Goal: Register for event/course: Sign up to attend an event or enroll in a course

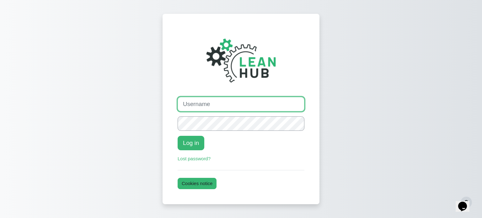
click at [225, 107] on input "Username" at bounding box center [241, 104] width 127 height 14
paste input "rachael_donato"
type input "rachael_donato"
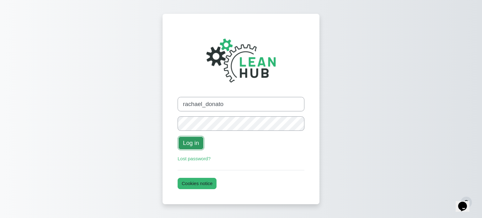
click at [191, 143] on button "Log in" at bounding box center [191, 143] width 27 height 14
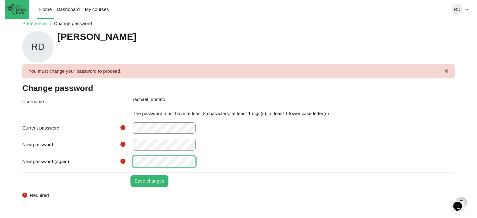
scroll to position [24, 0]
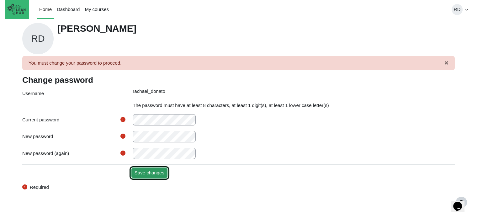
click at [152, 176] on input "Save changes" at bounding box center [150, 173] width 38 height 12
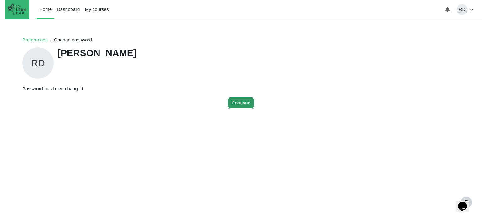
click at [251, 105] on button "Continue" at bounding box center [240, 103] width 27 height 12
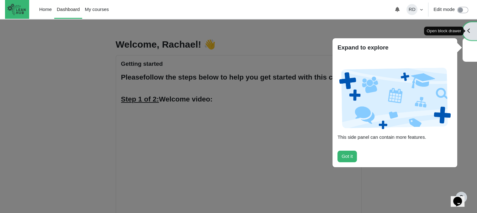
click at [473, 30] on button "Open block drawer" at bounding box center [470, 31] width 14 height 18
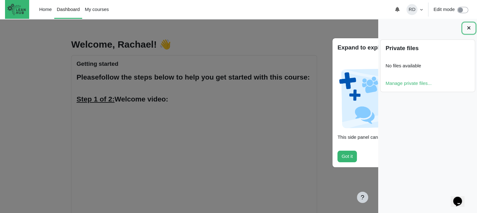
click at [470, 28] on icon at bounding box center [469, 27] width 5 height 5
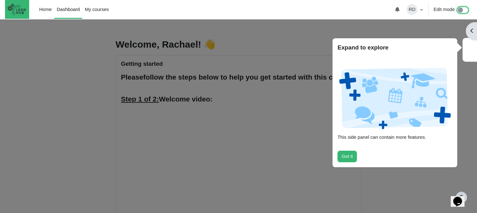
click at [462, 11] on input "Edit mode" at bounding box center [464, 9] width 15 height 7
checkbox input "true"
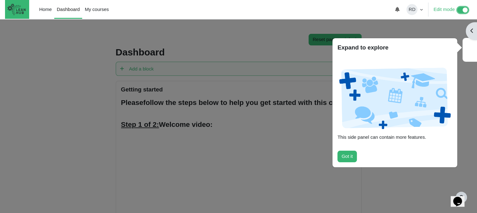
click at [459, 10] on input "Edit mode" at bounding box center [464, 9] width 15 height 7
checkbox input "false"
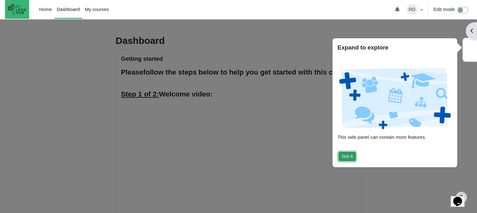
click at [347, 156] on button "Got it" at bounding box center [347, 157] width 19 height 12
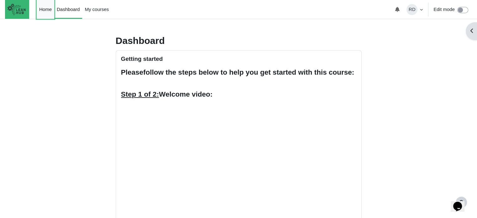
click at [41, 11] on link "Home" at bounding box center [46, 9] width 18 height 19
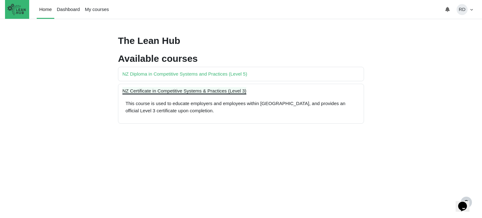
click at [141, 89] on link "NZ Certificate in Competitive Systems & Practices (Level 3)" at bounding box center [184, 90] width 124 height 5
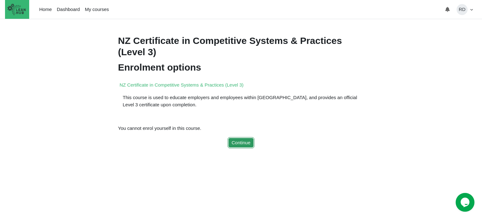
click at [246, 149] on button "Continue" at bounding box center [240, 143] width 27 height 12
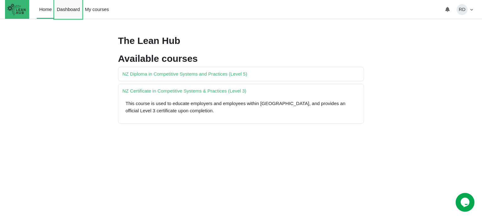
click at [62, 10] on link "Dashboard" at bounding box center [68, 9] width 28 height 19
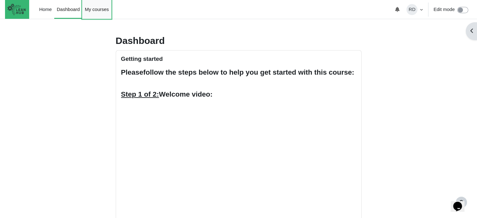
click at [91, 1] on link "My courses" at bounding box center [96, 9] width 29 height 19
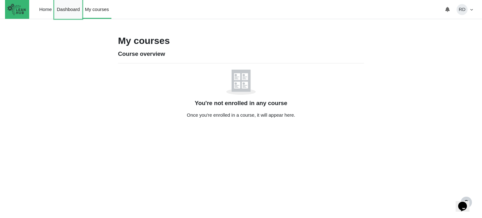
click at [61, 12] on link "Dashboard" at bounding box center [68, 9] width 28 height 19
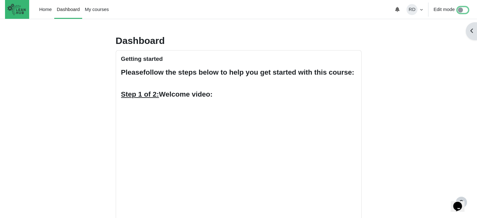
click at [464, 10] on input "Edit mode" at bounding box center [464, 9] width 15 height 7
checkbox input "true"
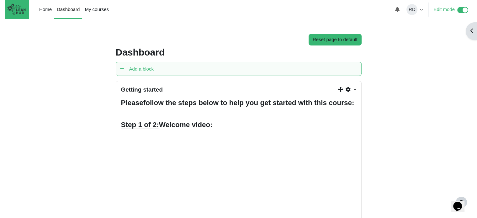
click at [169, 129] on span "Step 1 of 2: Welcome video:" at bounding box center [167, 125] width 92 height 8
click at [348, 90] on icon "Actions menu" at bounding box center [348, 89] width 5 height 5
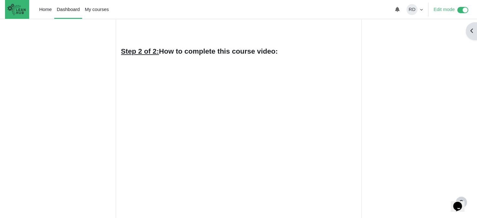
scroll to position [125, 0]
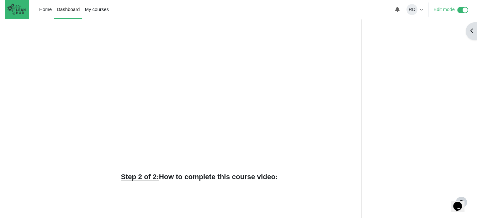
click at [360, 80] on div "Getting started Configure Getting started block Hide Getting started block Dele…" at bounding box center [238, 156] width 245 height 400
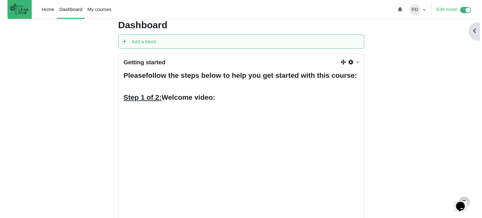
scroll to position [0, 0]
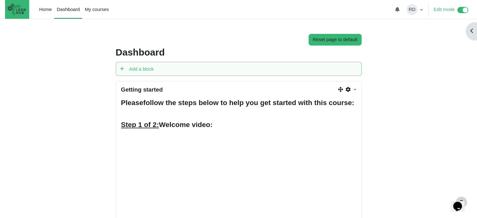
click at [148, 129] on u "Step 1 of 2:" at bounding box center [140, 125] width 38 height 8
click at [166, 129] on span "Step 1 of 2: Welcome video:" at bounding box center [167, 125] width 92 height 8
click at [355, 90] on link "Actions menu" at bounding box center [351, 89] width 10 height 7
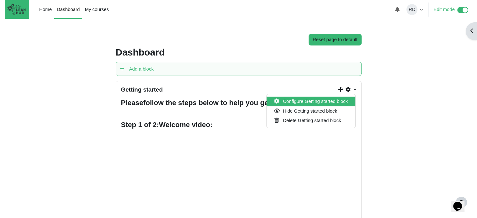
click at [333, 102] on span "Configure Getting started block" at bounding box center [315, 101] width 65 height 5
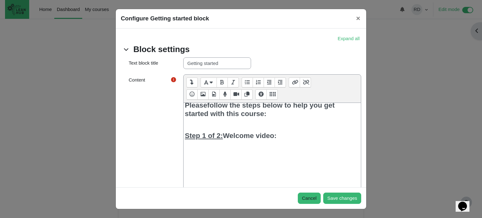
scroll to position [66, 0]
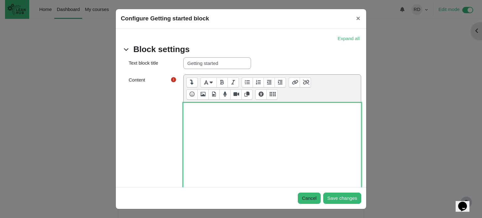
click at [342, 123] on iframe at bounding box center [272, 143] width 175 height 126
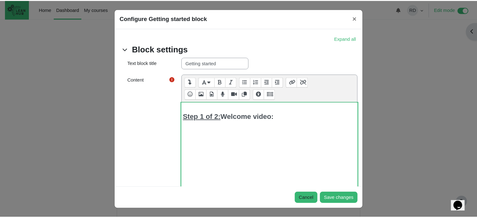
scroll to position [63, 0]
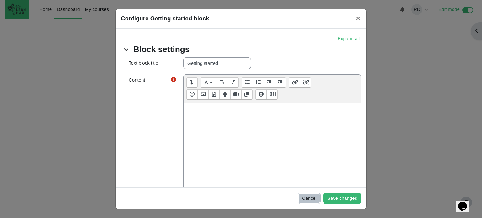
click at [309, 197] on button "Cancel" at bounding box center [309, 199] width 23 height 12
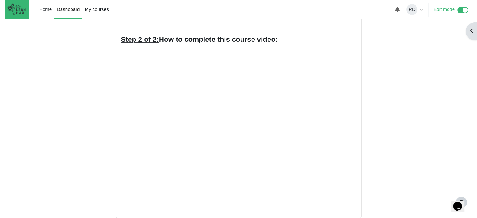
scroll to position [210, 0]
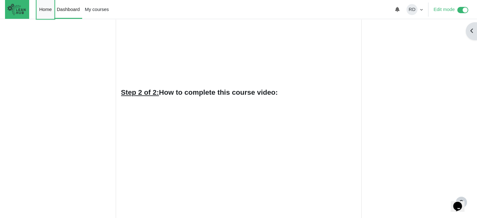
click at [46, 8] on link "Home" at bounding box center [46, 9] width 18 height 19
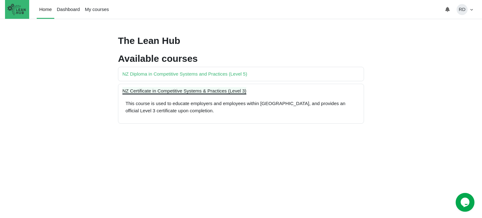
click at [198, 92] on link "NZ Certificate in Competitive Systems & Practices (Level 3)" at bounding box center [184, 90] width 124 height 5
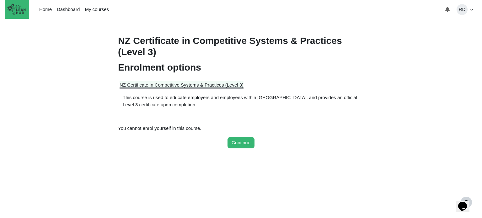
click at [130, 84] on link "NZ Certificate in Competitive Systems & Practices (Level 3)" at bounding box center [182, 84] width 124 height 5
click at [157, 86] on link "NZ Certificate in Competitive Systems & Practices (Level 3)" at bounding box center [182, 84] width 124 height 5
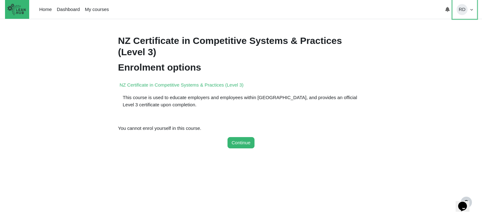
click at [467, 12] on span "RD" at bounding box center [461, 9] width 11 height 11
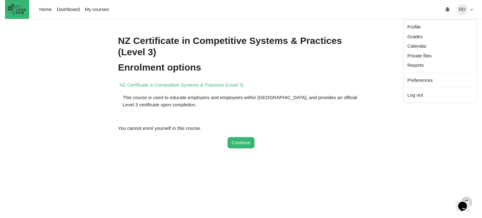
click at [330, 148] on form "Continue" at bounding box center [241, 143] width 246 height 12
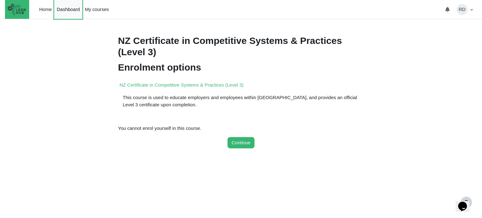
click at [71, 11] on link "Dashboard" at bounding box center [68, 9] width 28 height 19
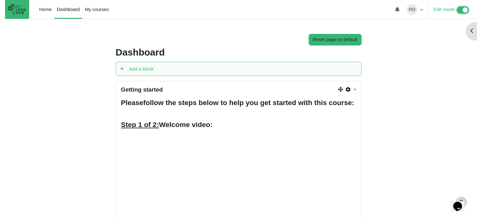
click at [460, 11] on input "Edit mode" at bounding box center [464, 9] width 15 height 7
checkbox input "false"
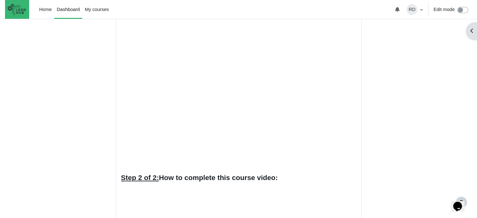
scroll to position [23, 0]
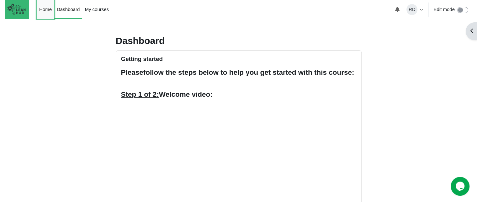
click at [42, 8] on link "Home" at bounding box center [46, 9] width 18 height 19
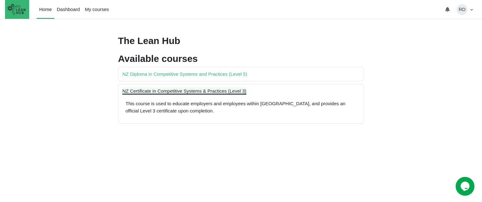
click at [184, 92] on link "NZ Certificate in Competitive Systems & Practices (Level 3)" at bounding box center [184, 90] width 124 height 5
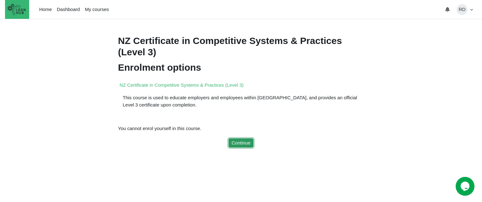
click at [244, 149] on button "Continue" at bounding box center [240, 143] width 27 height 12
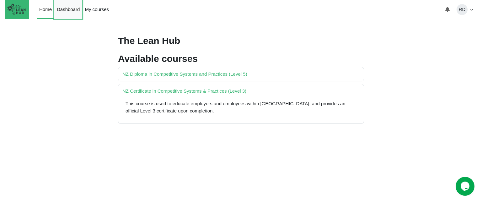
click at [70, 8] on link "Dashboard" at bounding box center [68, 9] width 28 height 19
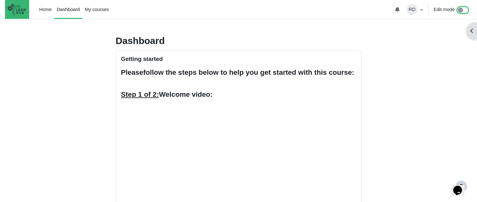
click at [465, 10] on input "Edit mode" at bounding box center [464, 9] width 15 height 7
checkbox input "true"
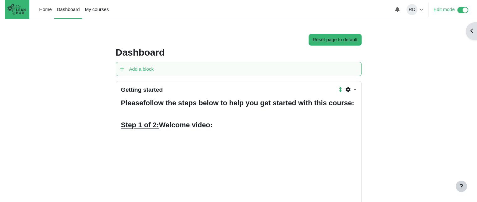
click at [208, 129] on span "Step 1 of 2: Welcome video:" at bounding box center [167, 125] width 92 height 8
click at [209, 129] on span "Step 1 of 2: Welcome video:" at bounding box center [167, 125] width 92 height 8
click at [275, 107] on h5 "Please follow the steps below to help you get started with this course:" at bounding box center [238, 103] width 235 height 8
click at [275, 100] on strong "follow the steps below to help you get started with this course:" at bounding box center [248, 103] width 211 height 8
drag, startPoint x: 262, startPoint y: 103, endPoint x: 246, endPoint y: 105, distance: 15.8
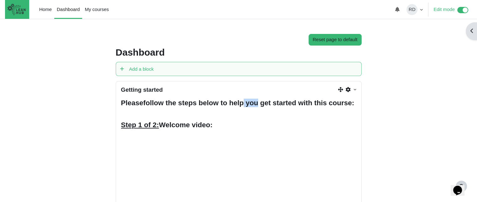
click at [246, 105] on strong "follow the steps below to help you get started with this course:" at bounding box center [248, 103] width 211 height 8
click at [257, 104] on strong "follow the steps below to help you get started with this course:" at bounding box center [248, 103] width 211 height 8
drag, startPoint x: 147, startPoint y: 115, endPoint x: 148, endPoint y: 111, distance: 3.6
click at [147, 107] on h5 "Please follow the steps below to help you get started with this course:" at bounding box center [238, 103] width 235 height 8
click at [148, 107] on h5 "Please follow the steps below to help you get started with this course:" at bounding box center [238, 103] width 235 height 8
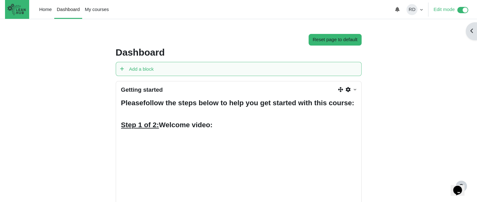
click at [143, 107] on strong "follow the steps below to help you get started with this course:" at bounding box center [248, 103] width 211 height 8
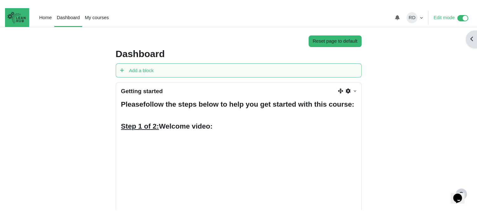
scroll to position [101, 0]
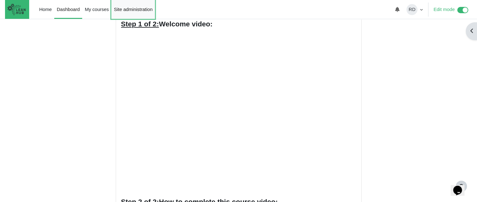
click at [136, 10] on link "Site administration" at bounding box center [133, 9] width 44 height 19
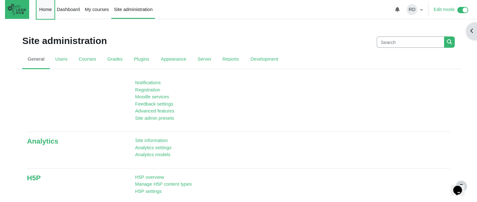
click at [40, 11] on link "Home" at bounding box center [46, 9] width 18 height 19
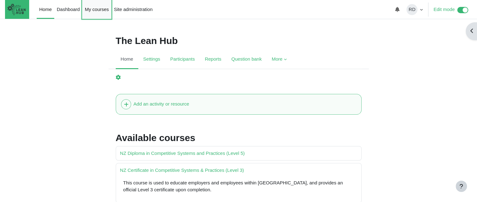
click at [96, 12] on link "My courses" at bounding box center [96, 9] width 29 height 19
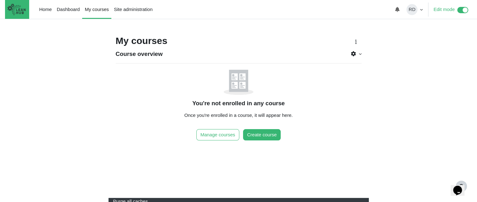
click at [224, 137] on button "Manage courses" at bounding box center [217, 135] width 43 height 12
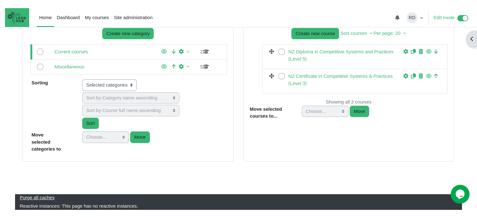
scroll to position [107, 0]
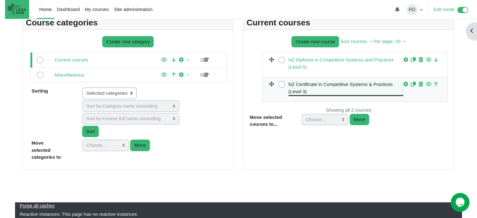
click at [306, 84] on link "NZ Certificate in Competitive Systems & Practices (Level 3)" at bounding box center [346, 88] width 115 height 14
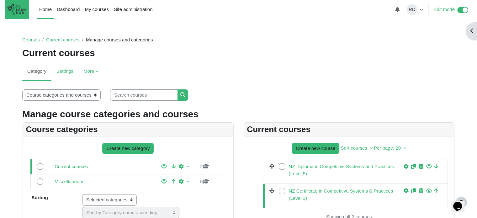
click at [72, 43] on li "Current courses" at bounding box center [60, 39] width 40 height 7
click at [34, 42] on link "Courses" at bounding box center [31, 39] width 18 height 5
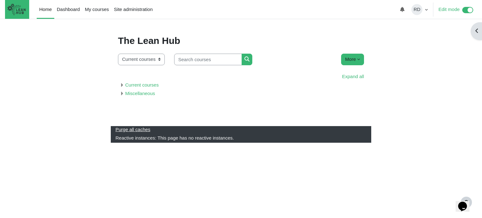
click at [120, 85] on h3 "Current courses" at bounding box center [241, 85] width 243 height 7
click at [122, 85] on h3 "Current courses" at bounding box center [241, 85] width 243 height 7
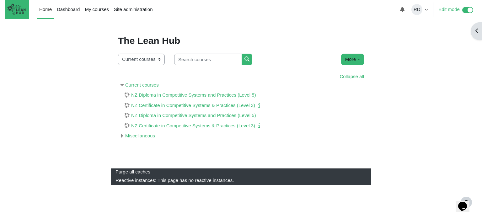
click at [120, 138] on h3 "Miscellaneous" at bounding box center [241, 135] width 243 height 7
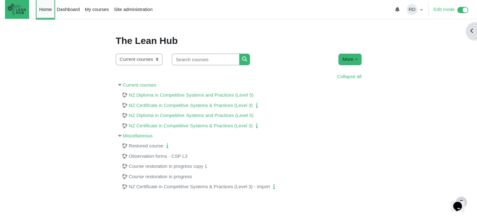
click at [46, 13] on link "Home" at bounding box center [46, 9] width 18 height 19
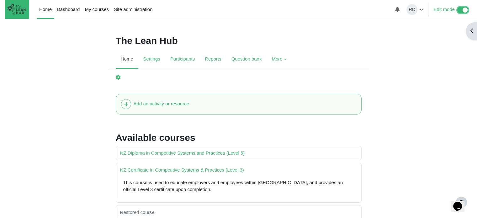
click at [460, 10] on input "Edit mode" at bounding box center [464, 9] width 15 height 7
checkbox input "false"
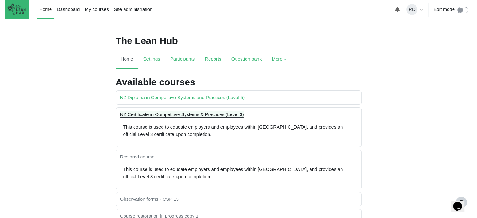
click at [184, 115] on link "NZ Certificate in Competitive Systems & Practices (Level 3)" at bounding box center [182, 114] width 124 height 5
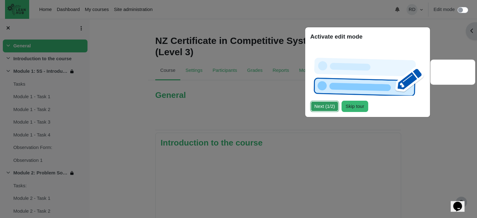
click at [330, 107] on button "Next (1/2)" at bounding box center [324, 107] width 29 height 12
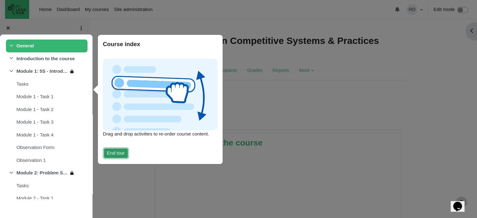
click at [117, 152] on button "End tour" at bounding box center [116, 153] width 26 height 12
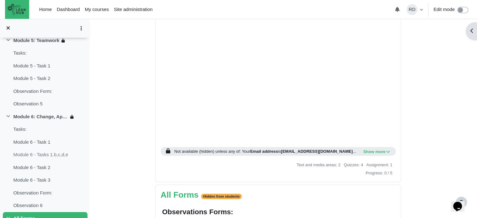
scroll to position [1688, 0]
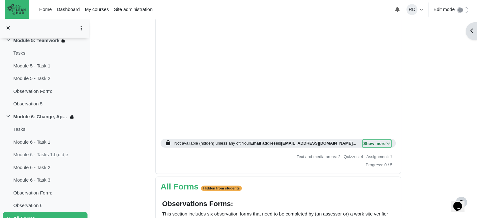
click at [384, 144] on span "Show more" at bounding box center [376, 144] width 27 height 6
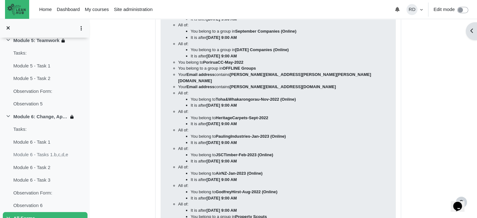
scroll to position [2315, 0]
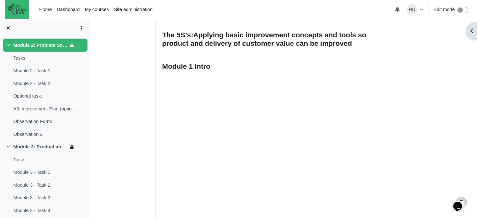
scroll to position [0, 0]
